Goal: Book appointment/travel/reservation

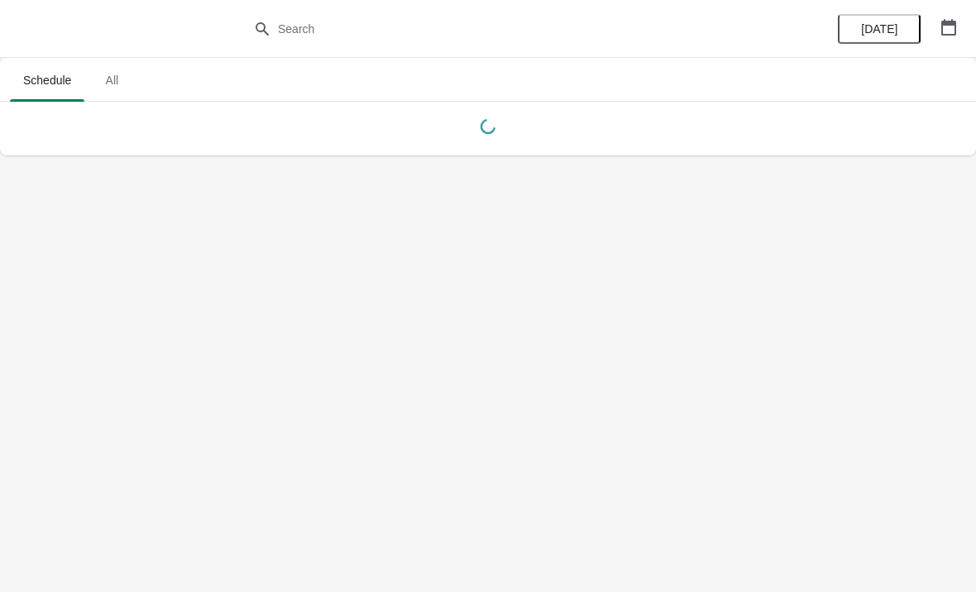
click at [948, 29] on icon "button" at bounding box center [948, 27] width 17 height 17
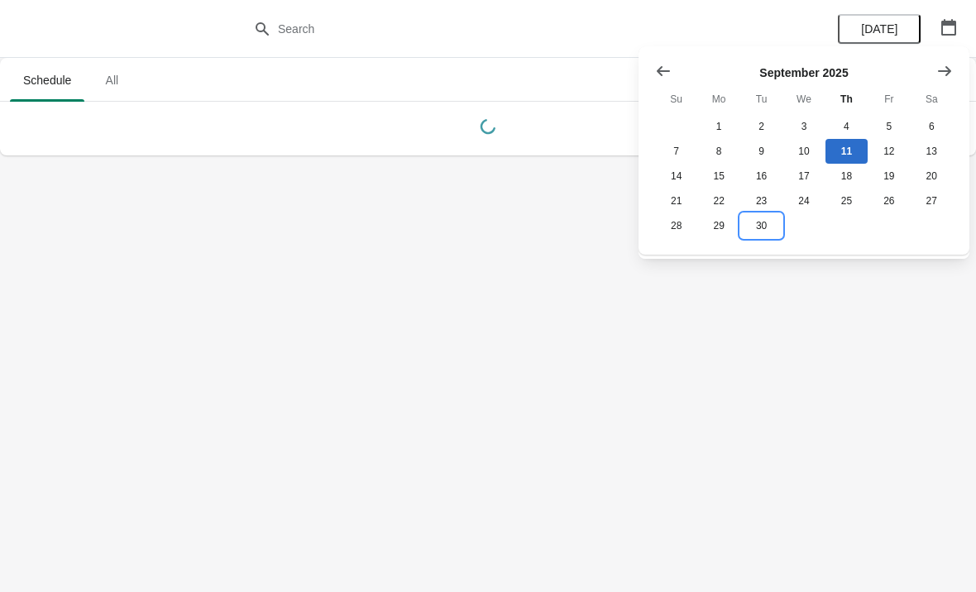
click at [767, 229] on button "30" at bounding box center [761, 225] width 42 height 25
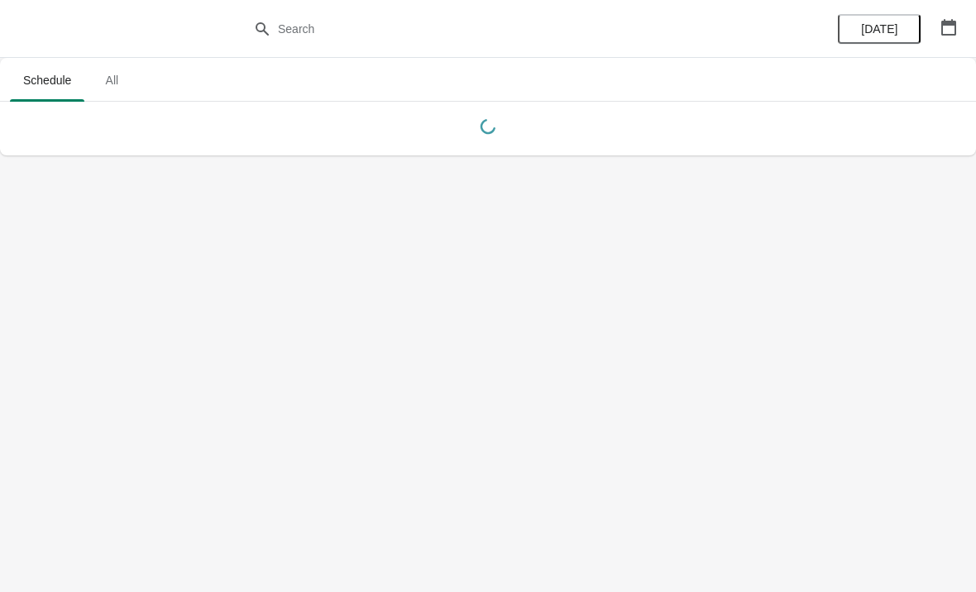
click at [946, 38] on button "button" at bounding box center [948, 27] width 30 height 30
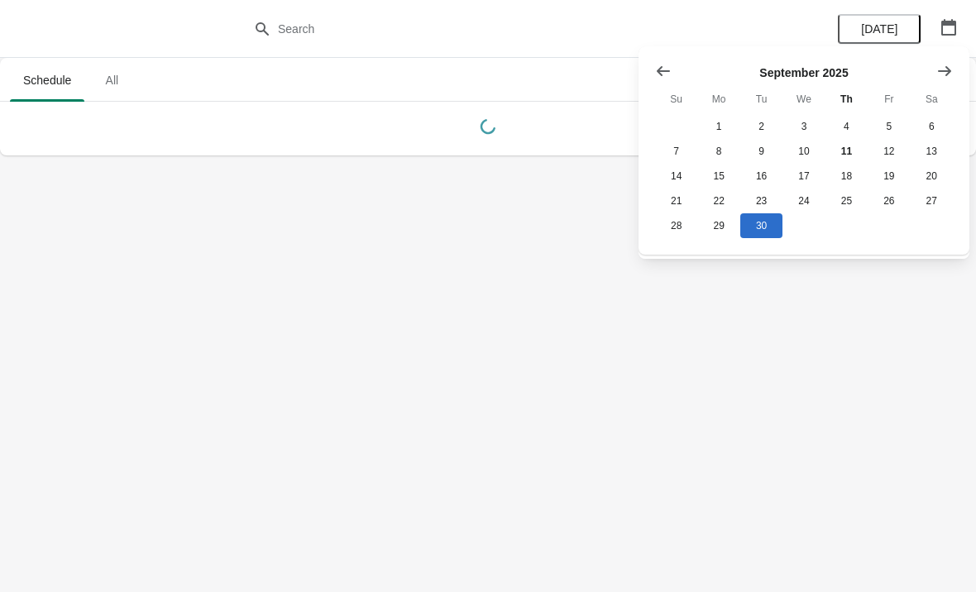
click at [943, 73] on icon "Show next month, October 2025" at bounding box center [944, 71] width 17 height 17
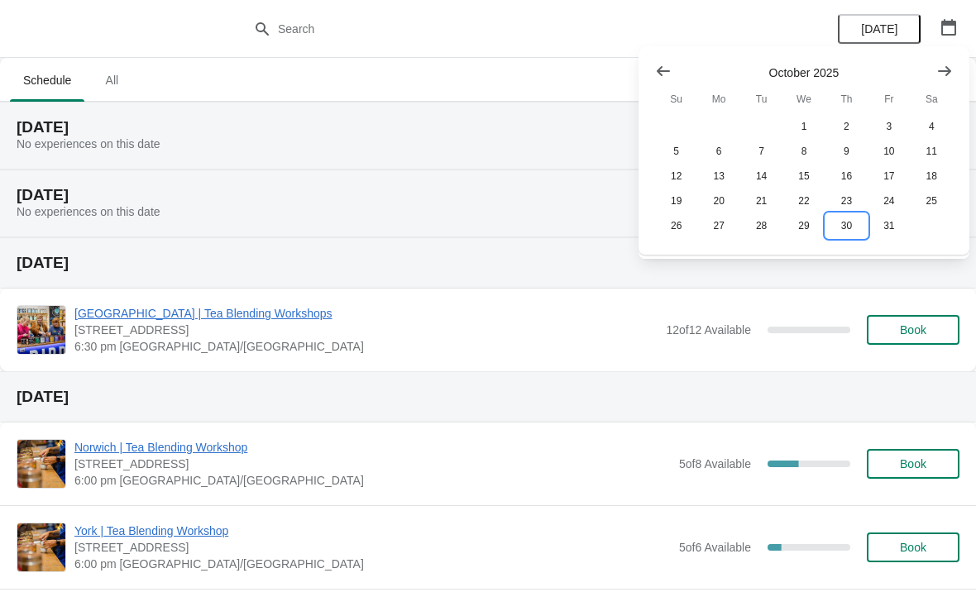
click at [848, 228] on button "30" at bounding box center [846, 225] width 42 height 25
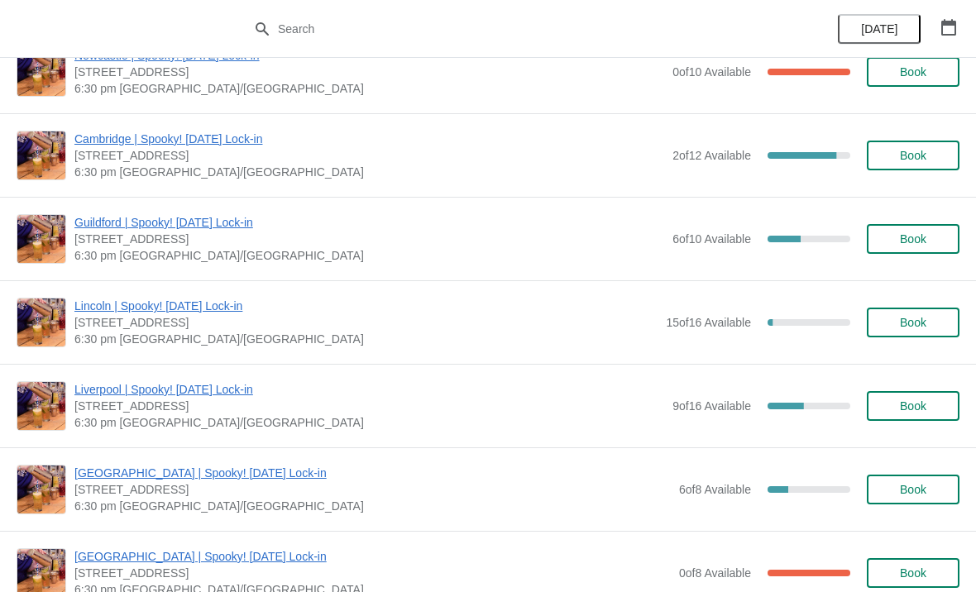
scroll to position [1496, 0]
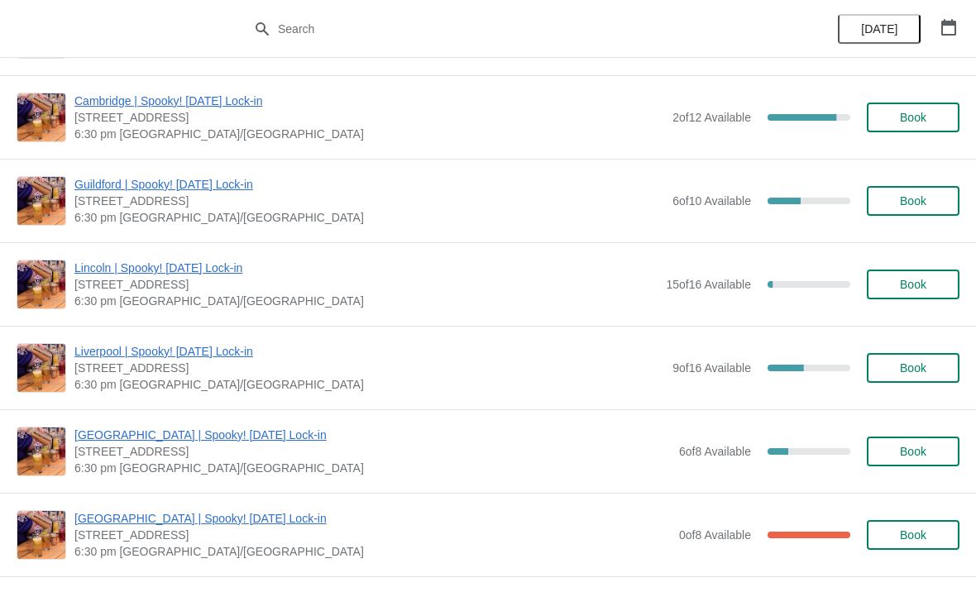
click at [922, 363] on span "Book" at bounding box center [912, 367] width 26 height 13
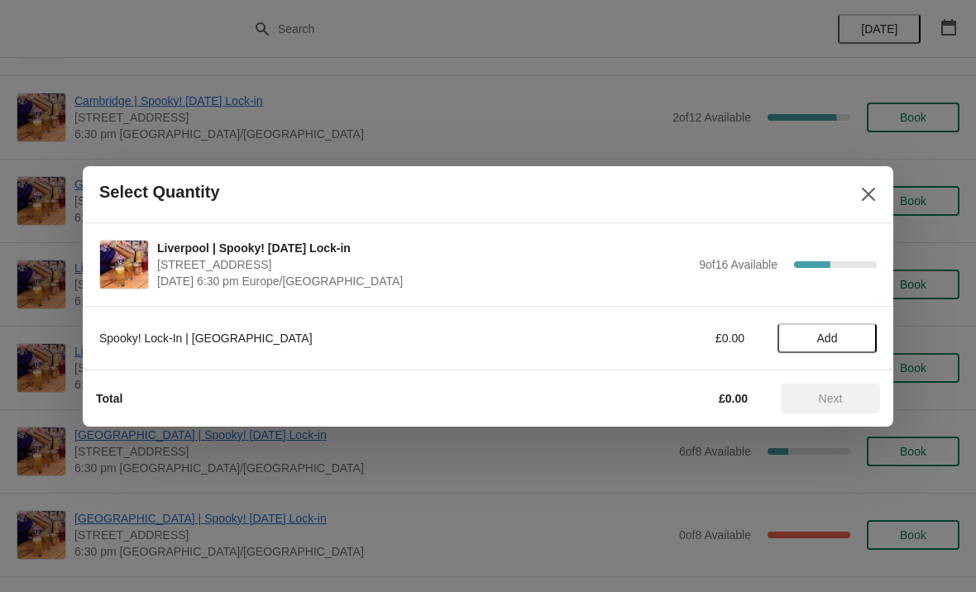
click at [846, 338] on span "Add" at bounding box center [826, 338] width 69 height 13
click at [856, 336] on icon at bounding box center [855, 338] width 6 height 6
click at [823, 392] on span "Next" at bounding box center [830, 398] width 24 height 13
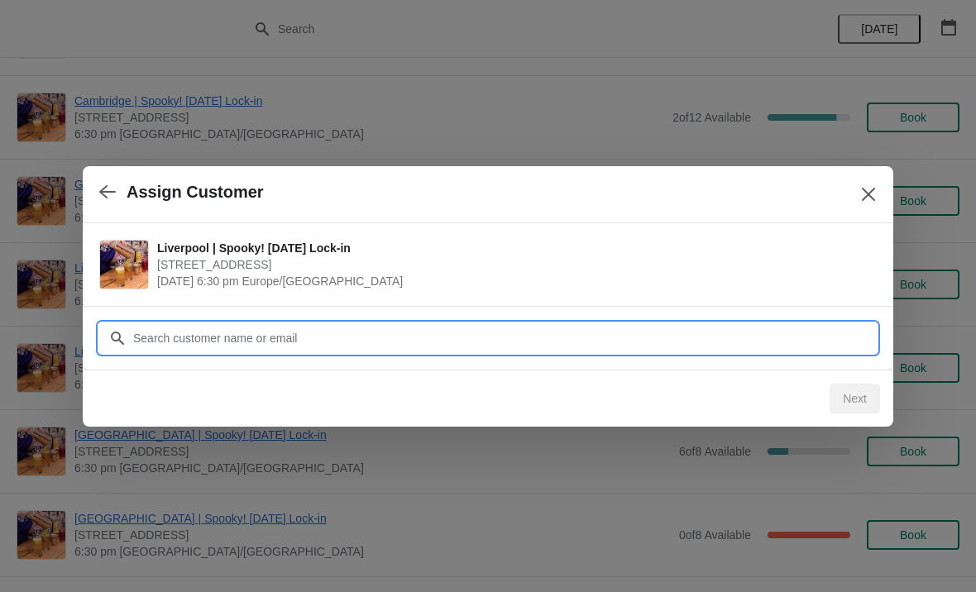
click at [414, 342] on input "Customer" at bounding box center [504, 338] width 744 height 30
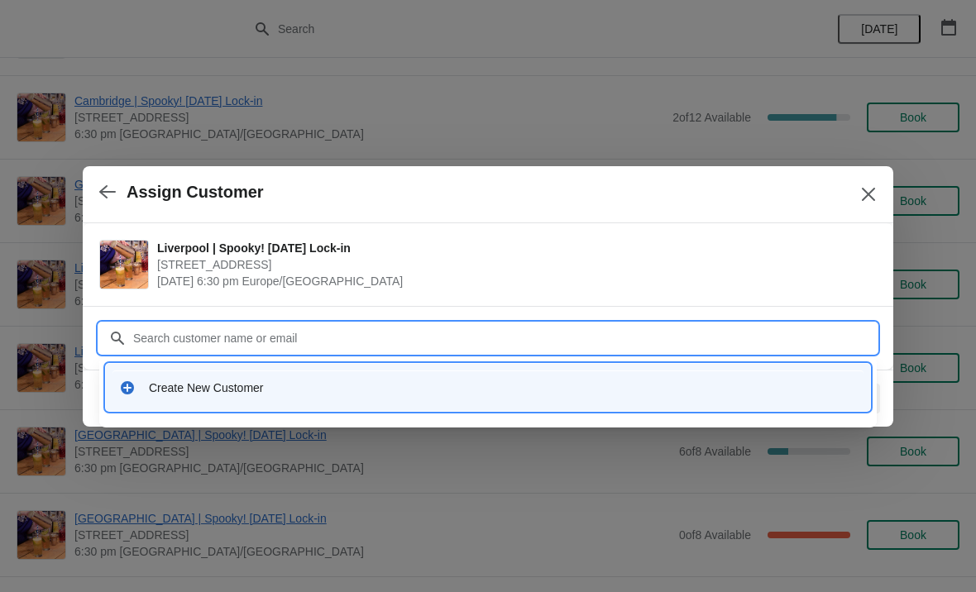
click at [255, 389] on div "Create New Customer" at bounding box center [503, 387] width 708 height 17
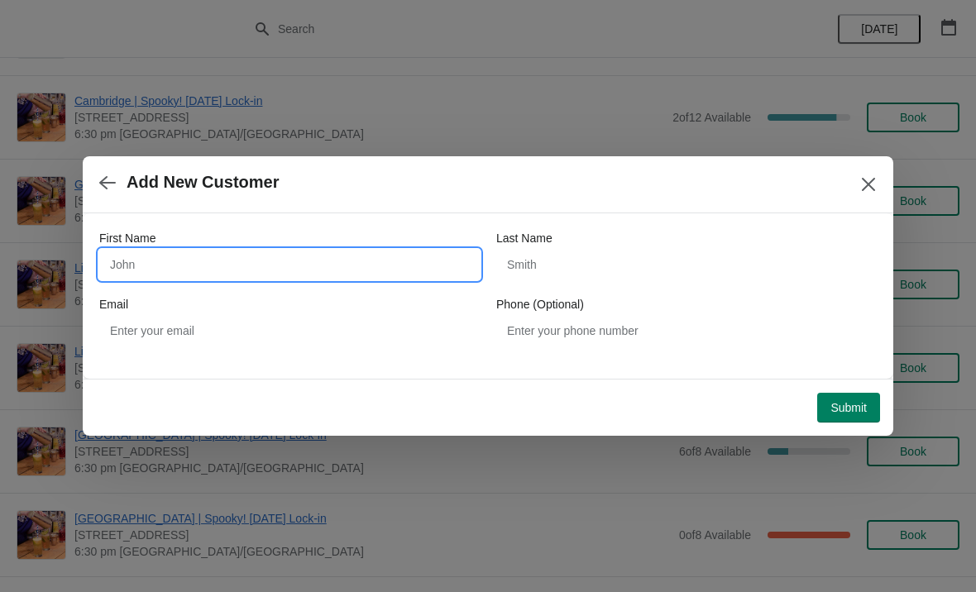
click at [332, 262] on input "First Name" at bounding box center [289, 265] width 380 height 30
type input "[PERSON_NAME]"
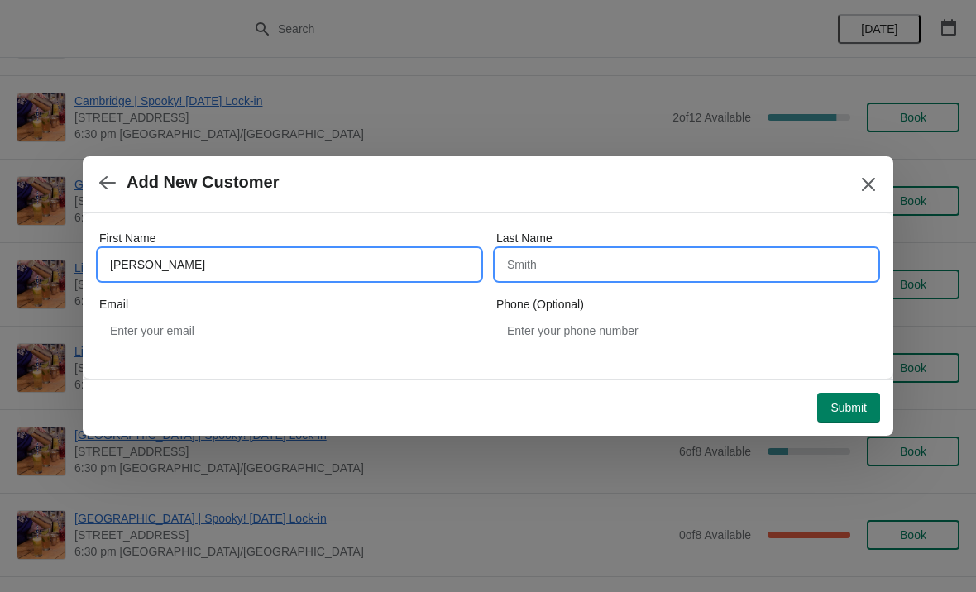
click at [589, 256] on input "Last Name" at bounding box center [686, 265] width 380 height 30
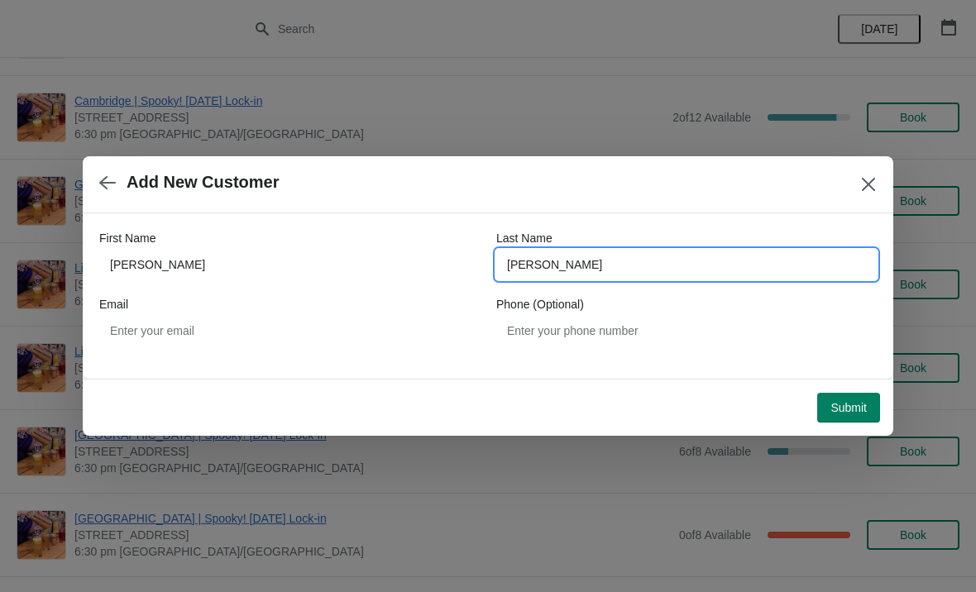
type input "[PERSON_NAME]"
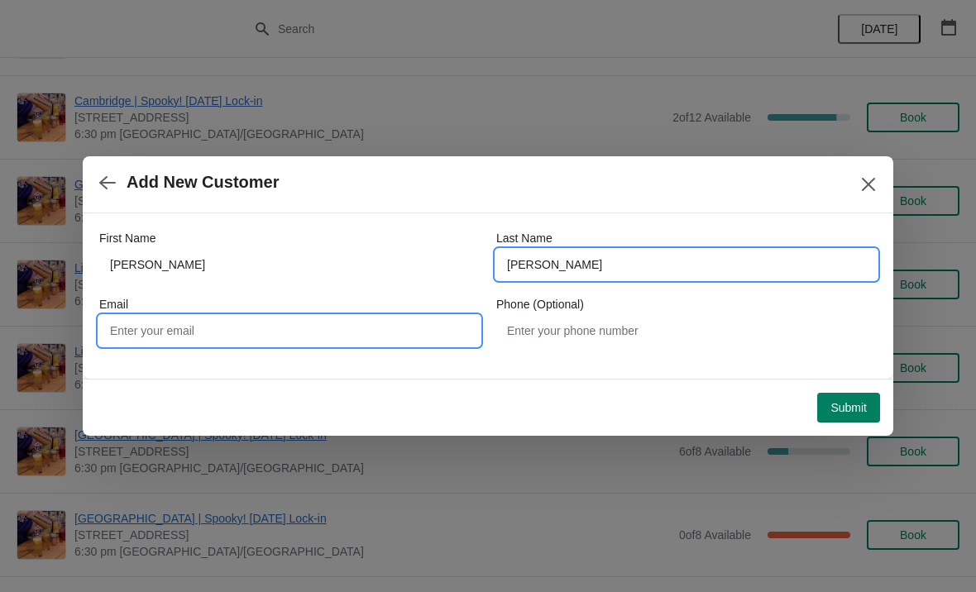
click at [243, 329] on input "Email" at bounding box center [289, 331] width 380 height 30
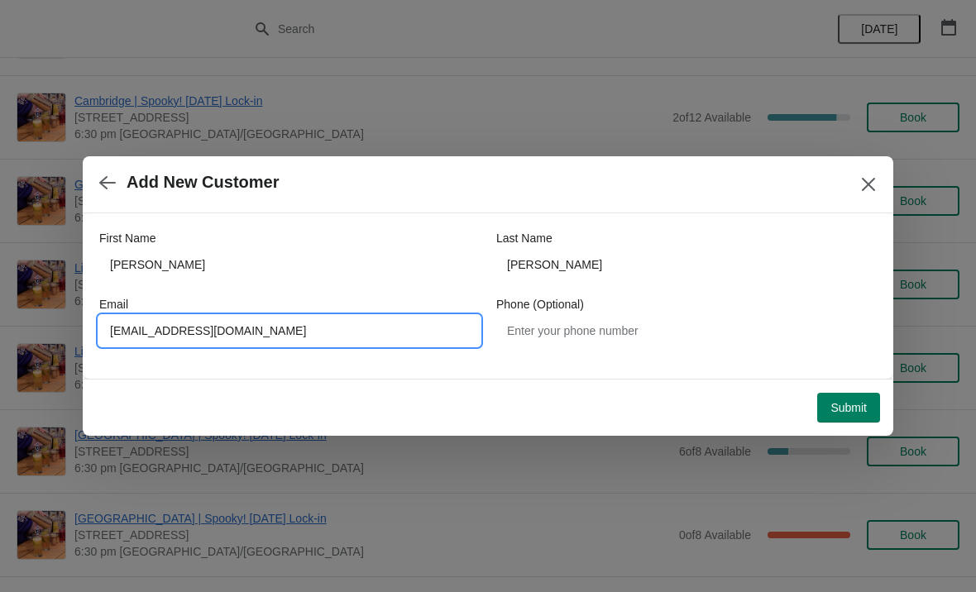
type input "[EMAIL_ADDRESS][DOMAIN_NAME]"
click at [861, 401] on span "Submit" at bounding box center [848, 407] width 36 height 13
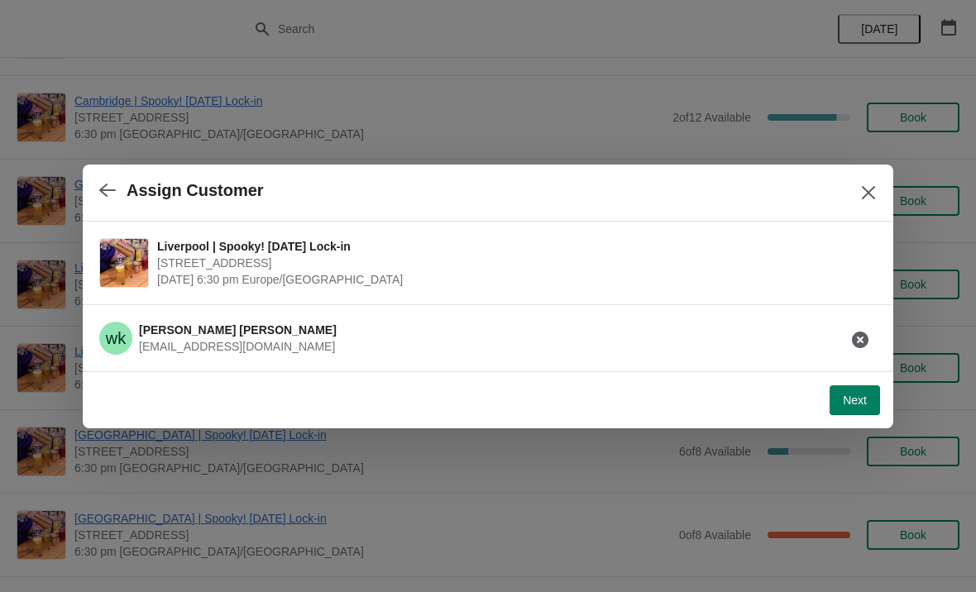
click at [852, 389] on button "Next" at bounding box center [854, 400] width 50 height 30
select select "No"
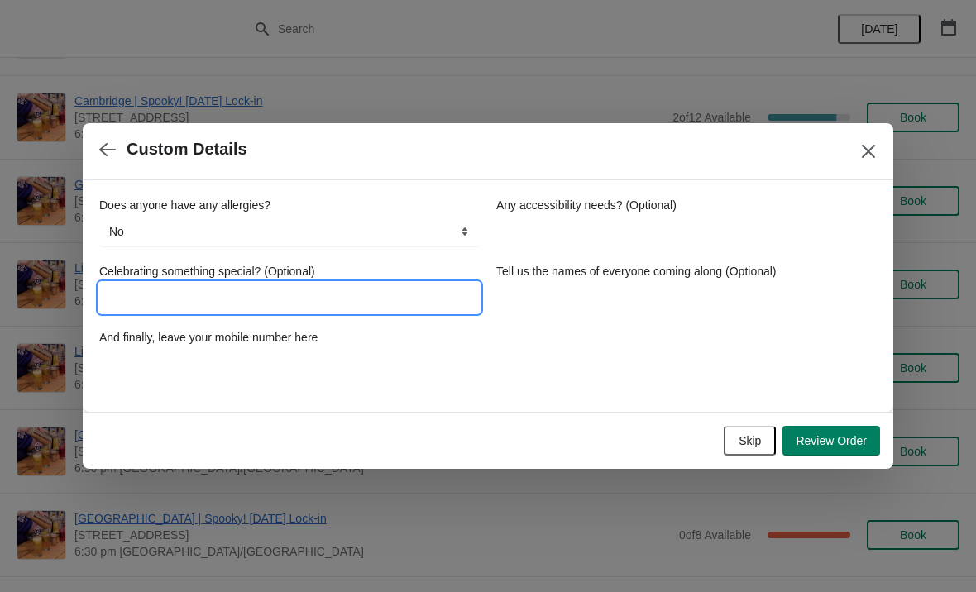
click at [290, 293] on input "Celebrating something special? (Optional)" at bounding box center [289, 298] width 380 height 30
type input "h"
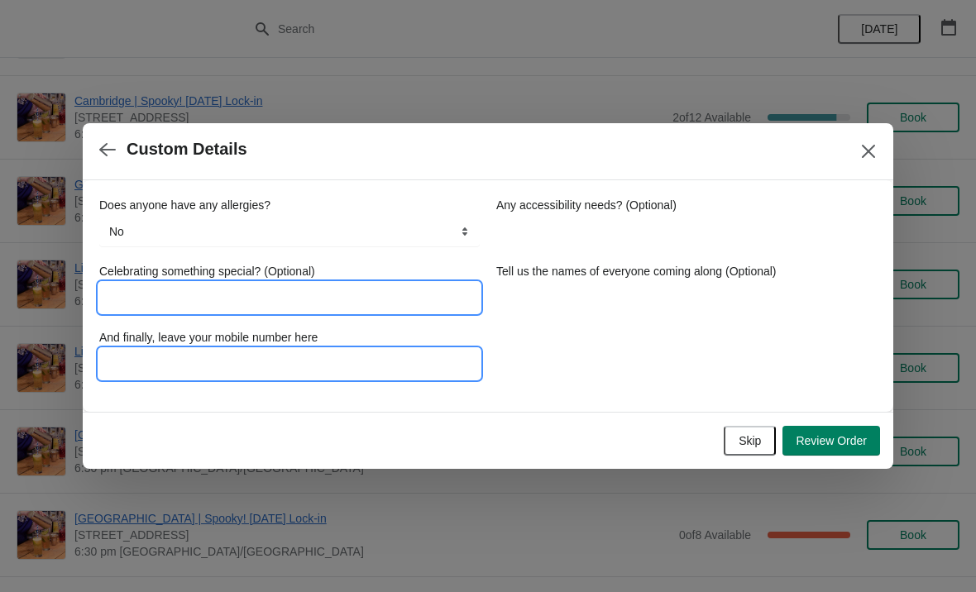
click at [376, 364] on input "And finally, leave your mobile number here" at bounding box center [289, 364] width 380 height 30
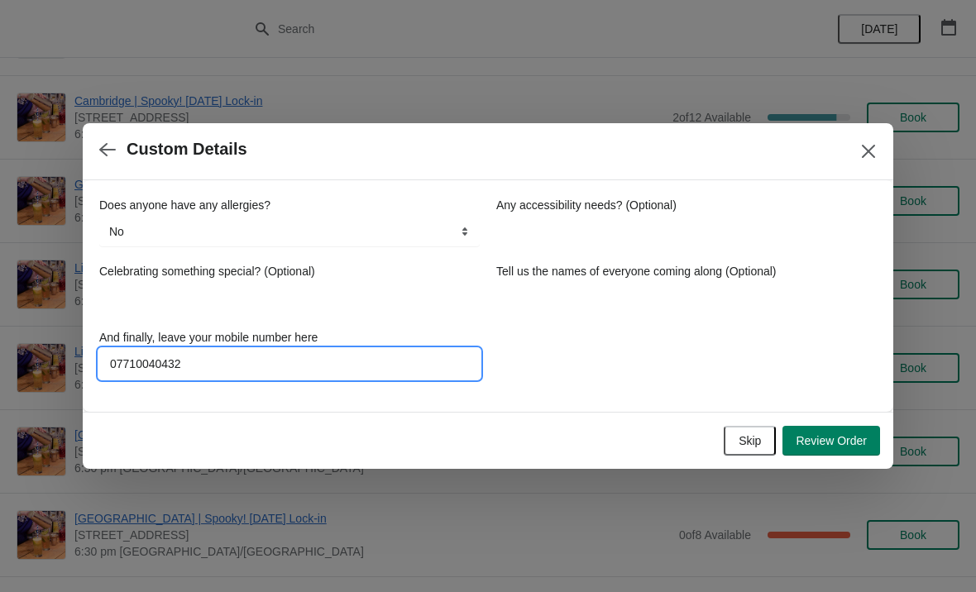
type input "07710040432"
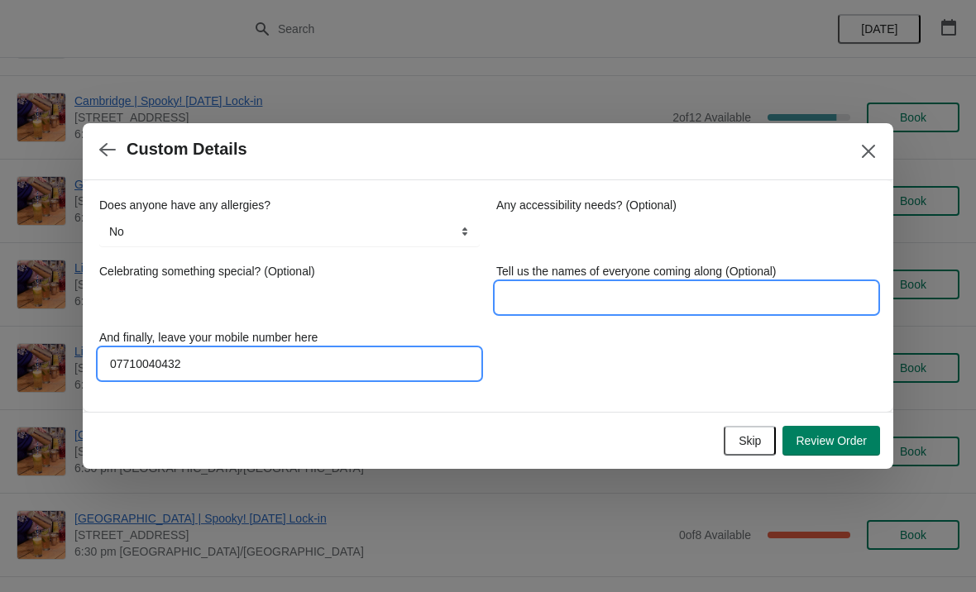
click at [608, 297] on input "Tell us the names of everyone coming along (Optional)" at bounding box center [686, 298] width 380 height 30
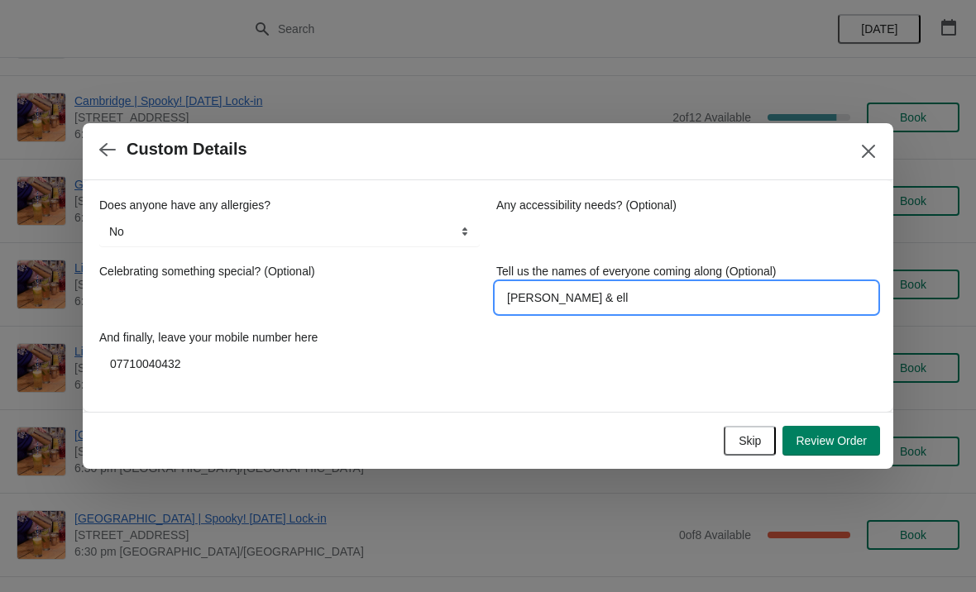
type input "[PERSON_NAME] & [PERSON_NAME]"
